Goal: Information Seeking & Learning: Learn about a topic

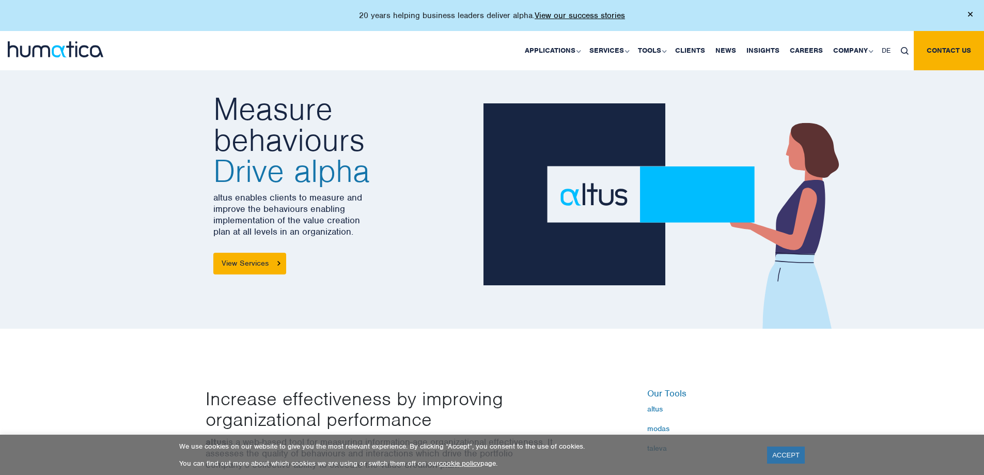
scroll to position [155, 0]
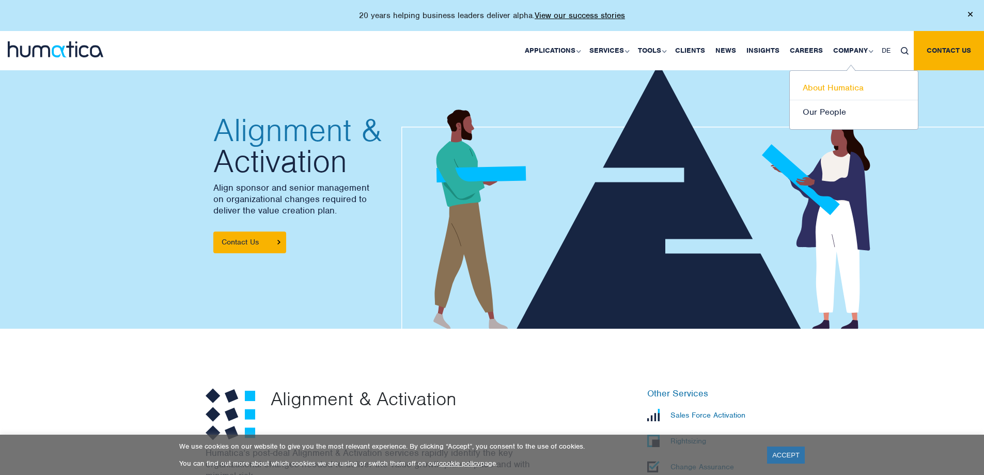
click at [843, 86] on link "About Humatica" at bounding box center [854, 88] width 128 height 24
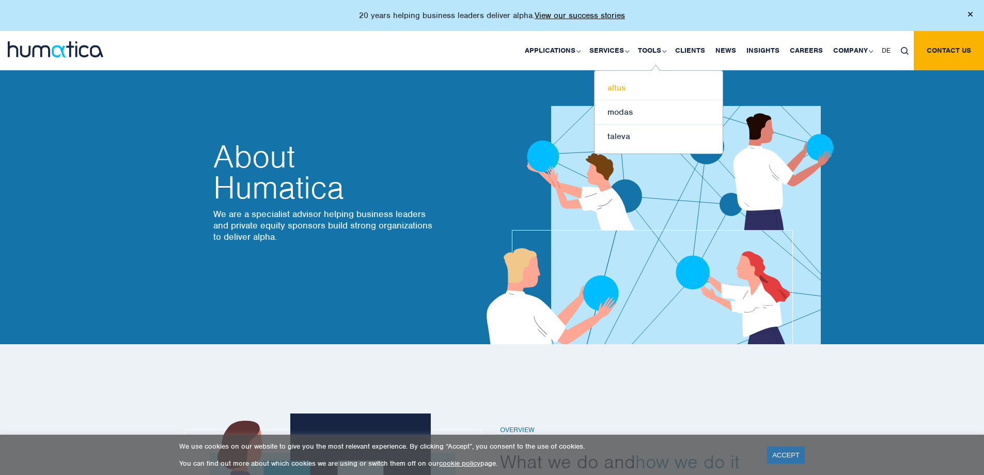
click at [640, 88] on link "altus" at bounding box center [659, 88] width 128 height 24
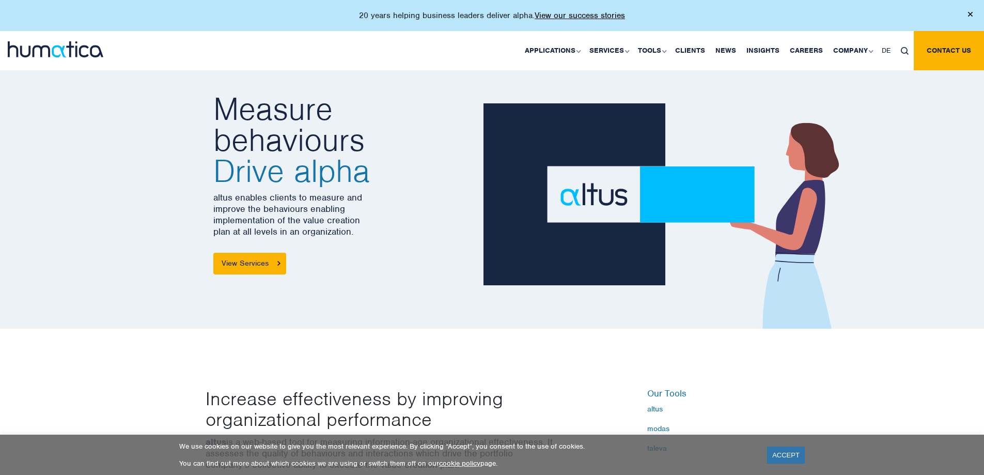
scroll to position [258, 0]
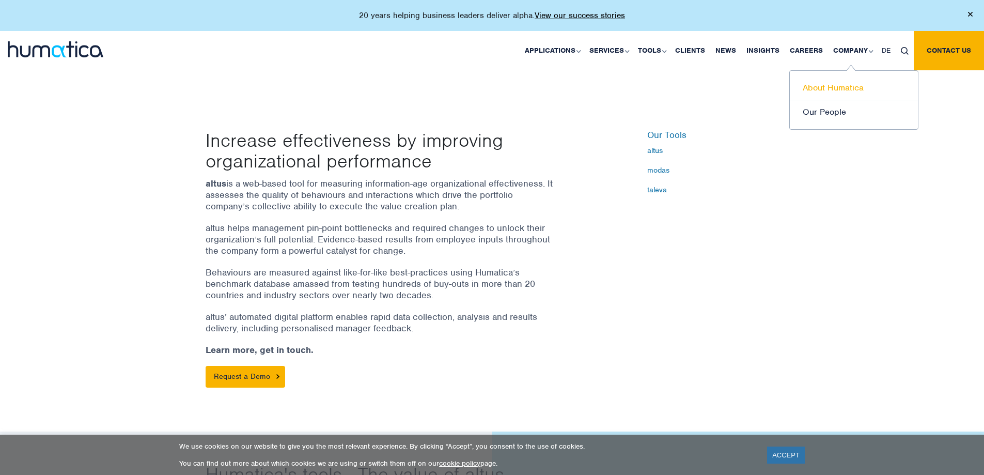
click at [835, 90] on link "About Humatica" at bounding box center [854, 88] width 128 height 24
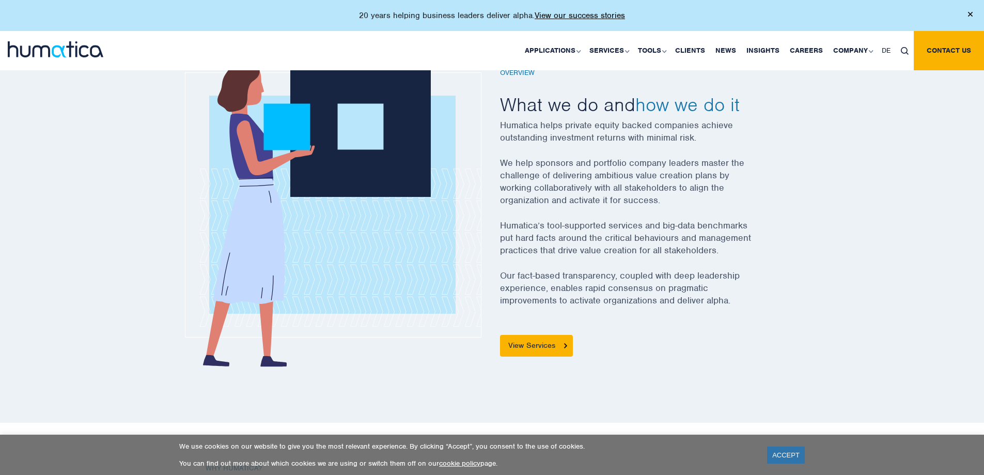
scroll to position [1598, 0]
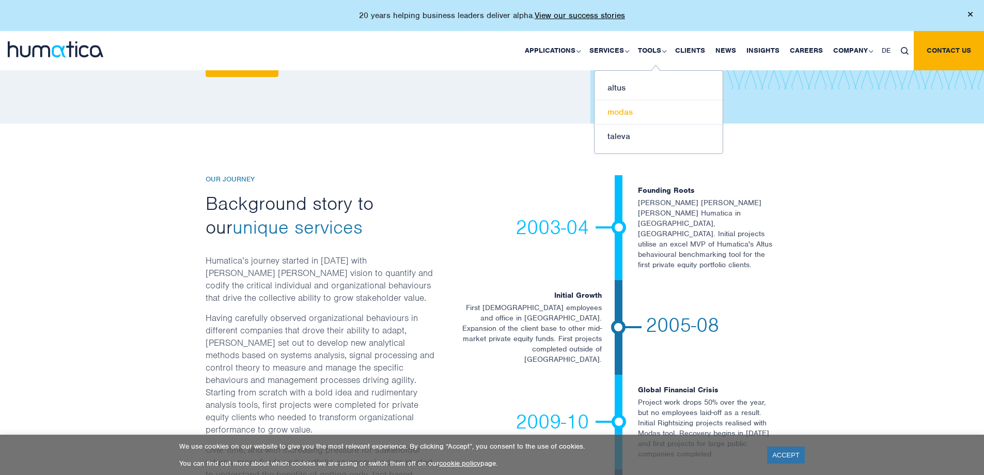
click at [630, 113] on link "modas" at bounding box center [659, 112] width 128 height 24
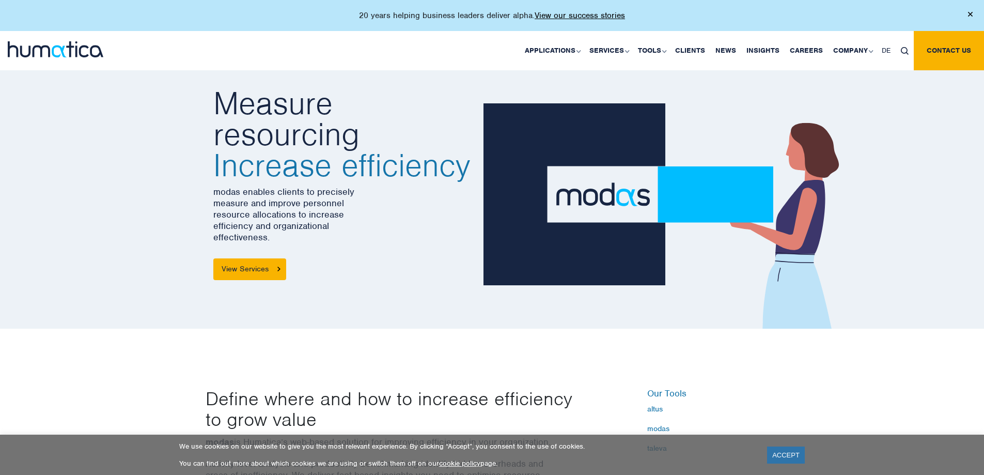
scroll to position [155, 0]
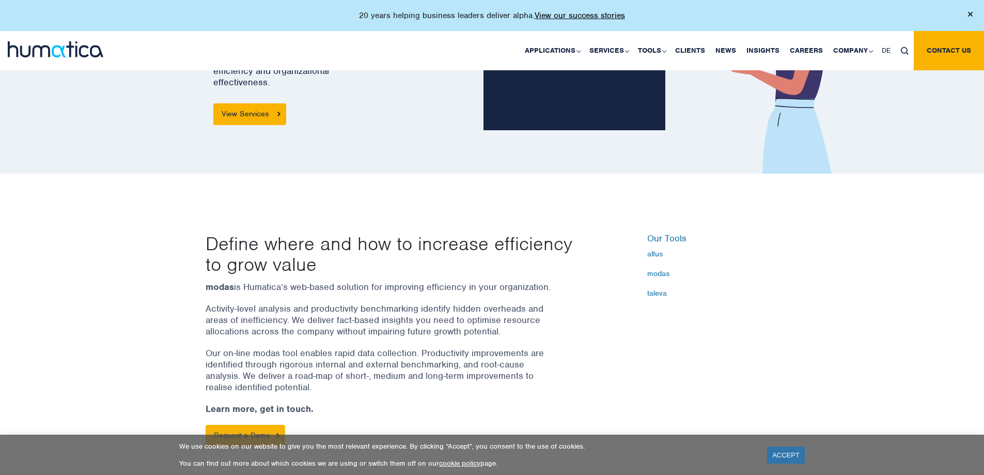
click at [656, 259] on ul "altus modas taleva" at bounding box center [713, 274] width 132 height 48
click at [656, 251] on link "altus" at bounding box center [713, 254] width 132 height 8
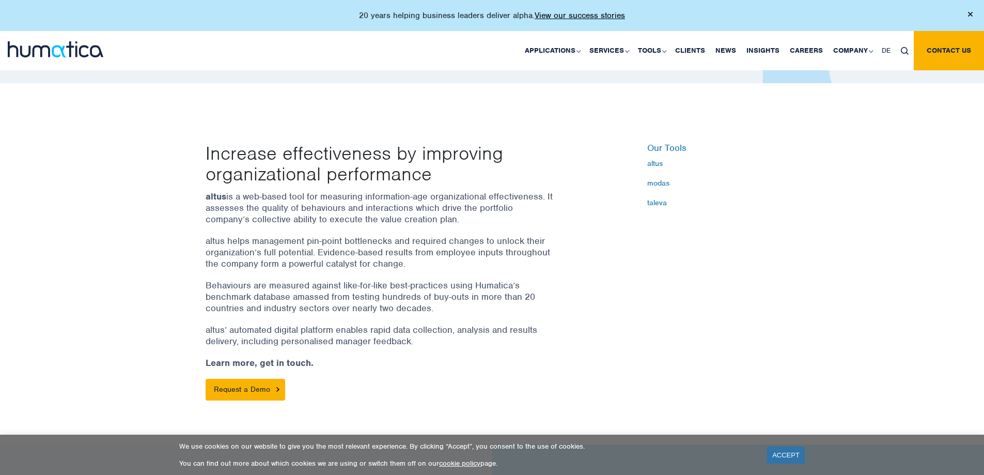
scroll to position [258, 0]
